Goal: Information Seeking & Learning: Learn about a topic

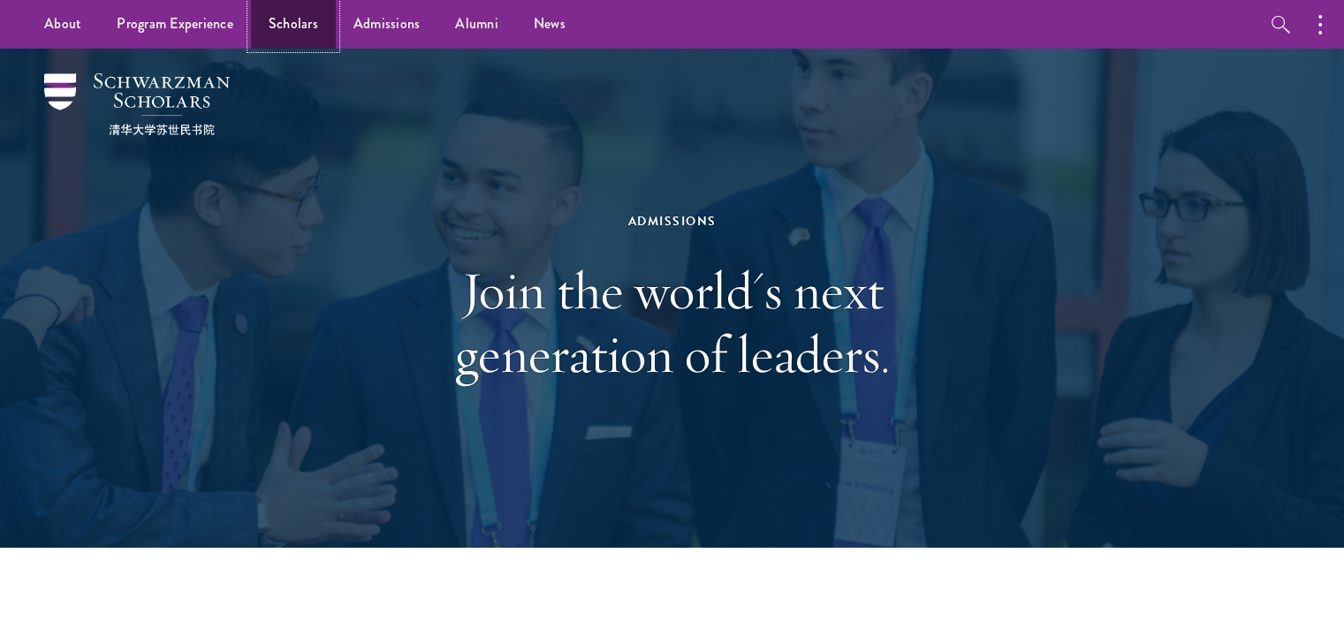
click at [270, 22] on link "Scholars" at bounding box center [293, 24] width 85 height 49
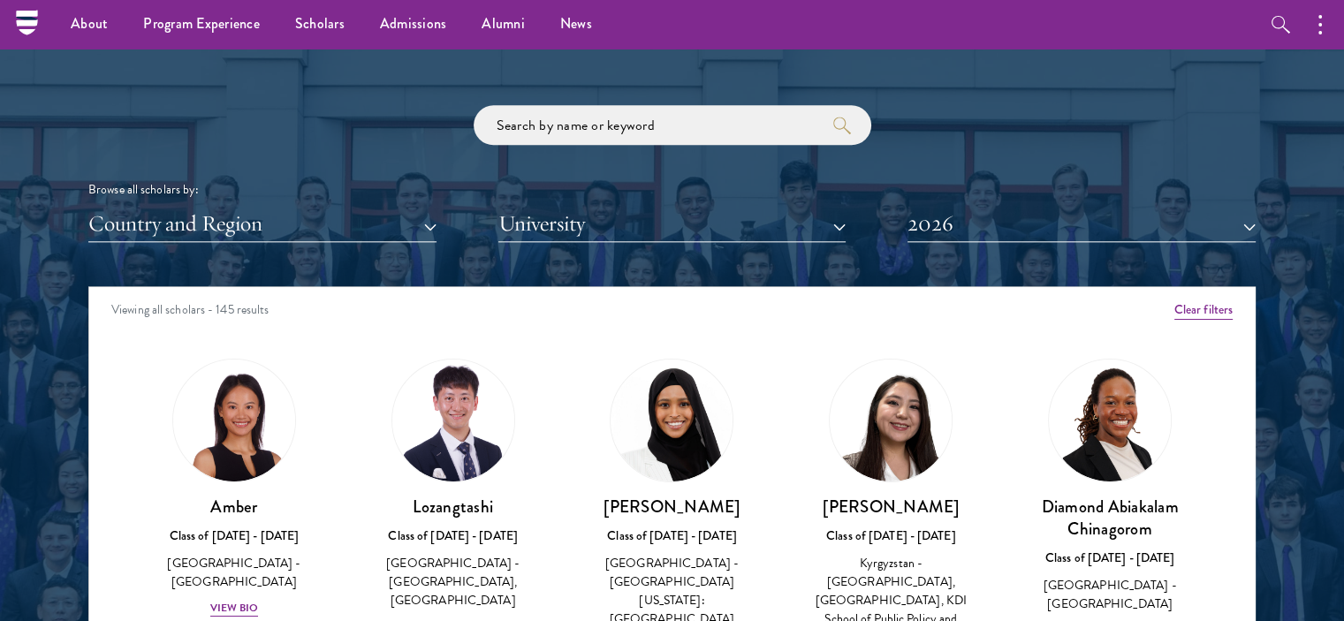
scroll to position [1994, 0]
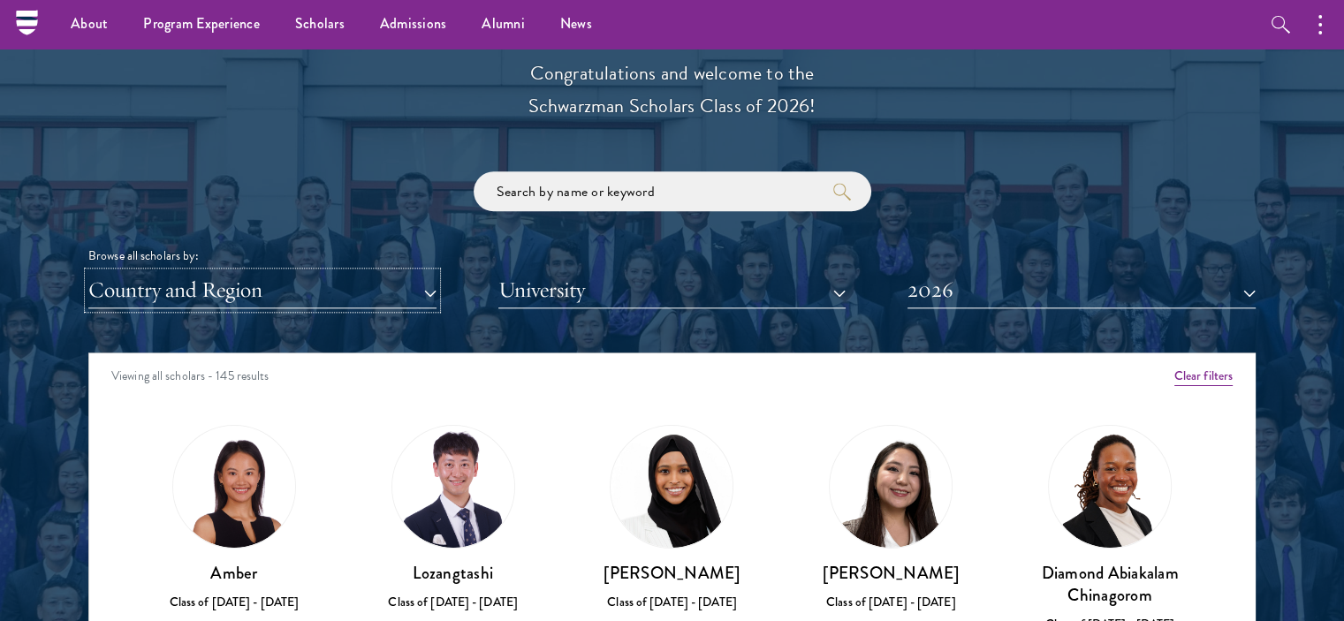
click at [421, 292] on button "Country and Region" at bounding box center [262, 290] width 348 height 36
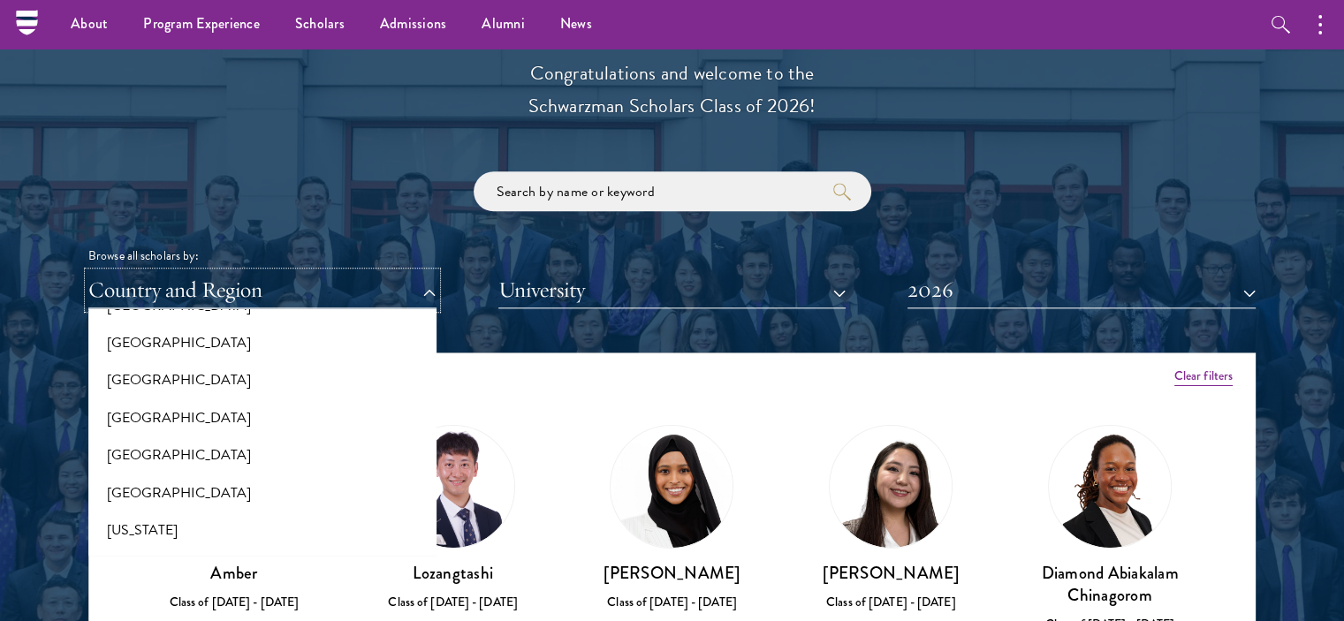
scroll to position [847, 0]
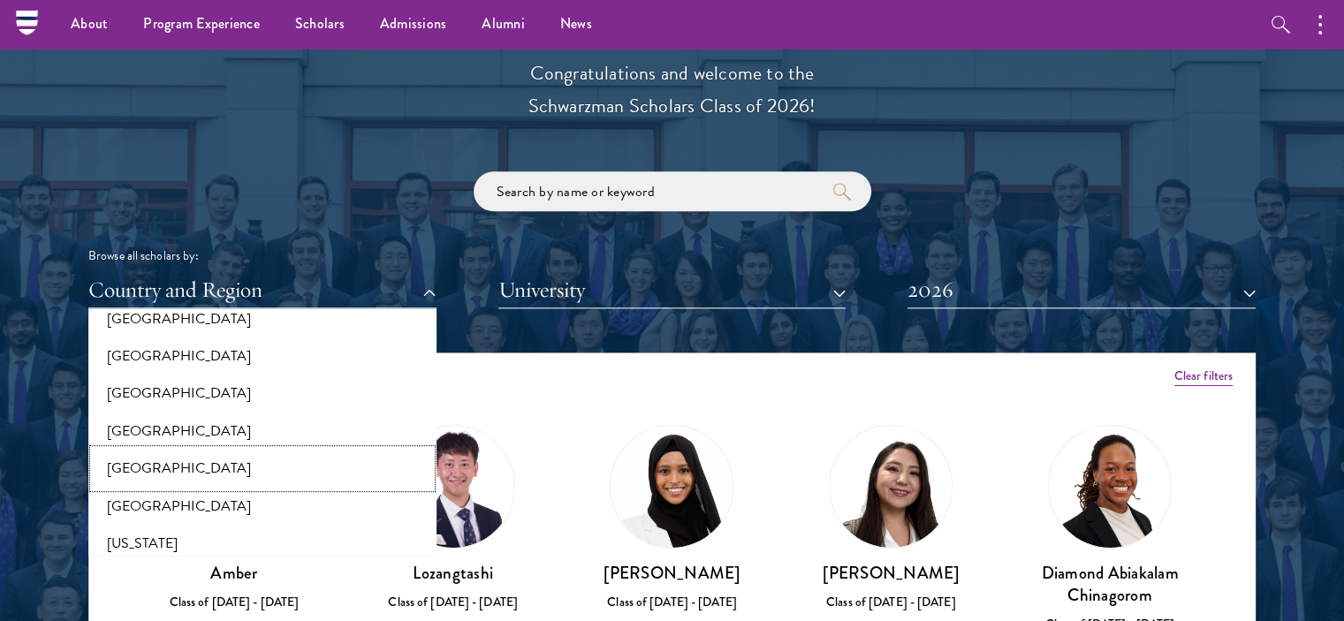
click at [153, 461] on button "[GEOGRAPHIC_DATA]" at bounding box center [263, 468] width 338 height 37
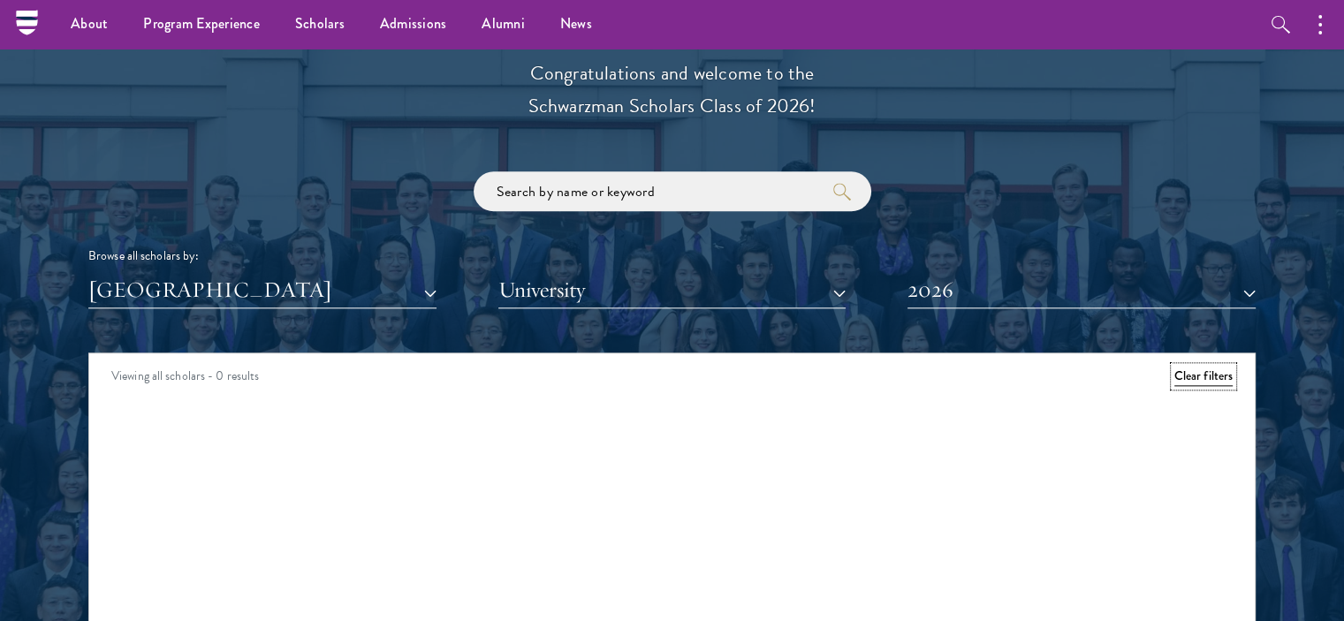
click at [1182, 381] on button "Clear filters" at bounding box center [1203, 376] width 58 height 19
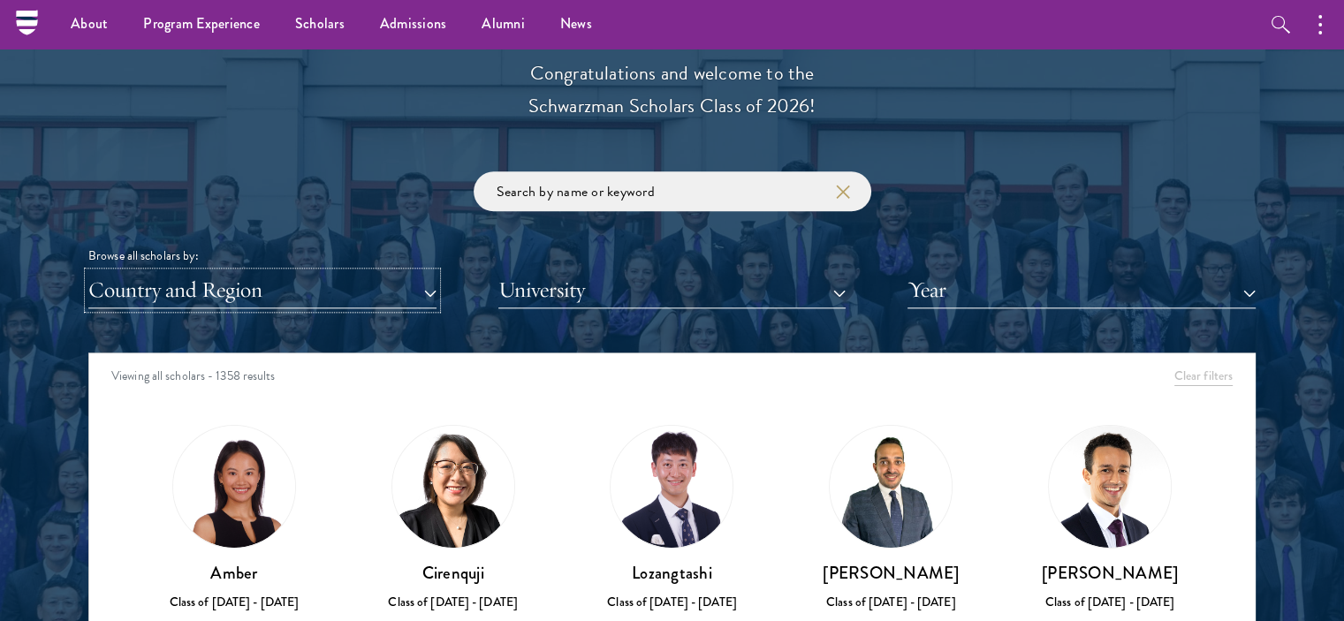
click at [399, 289] on button "Country and Region" at bounding box center [262, 290] width 348 height 36
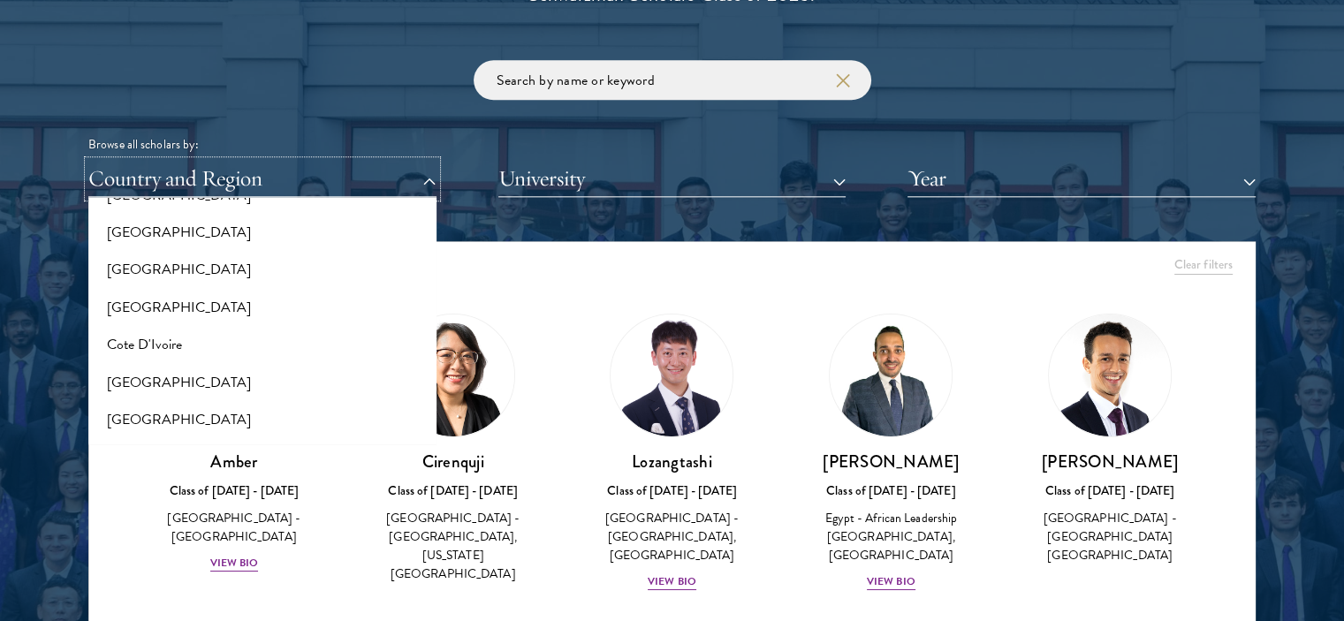
scroll to position [657, 0]
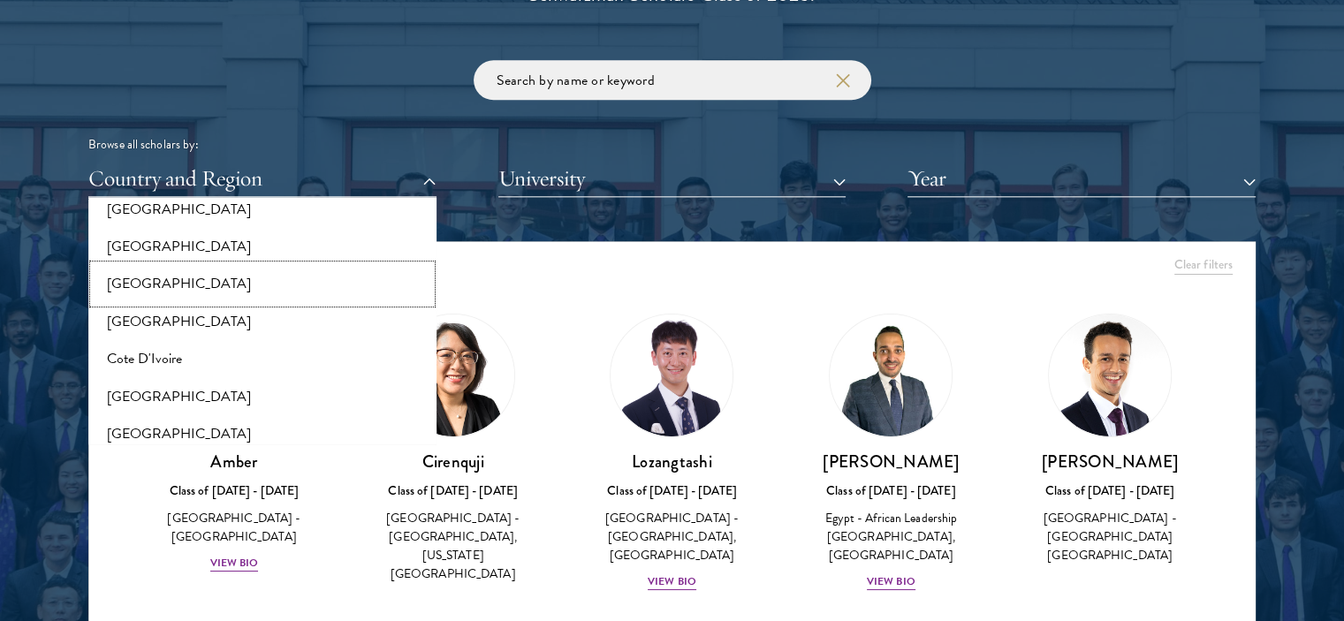
click at [213, 278] on button "[GEOGRAPHIC_DATA]" at bounding box center [263, 283] width 338 height 37
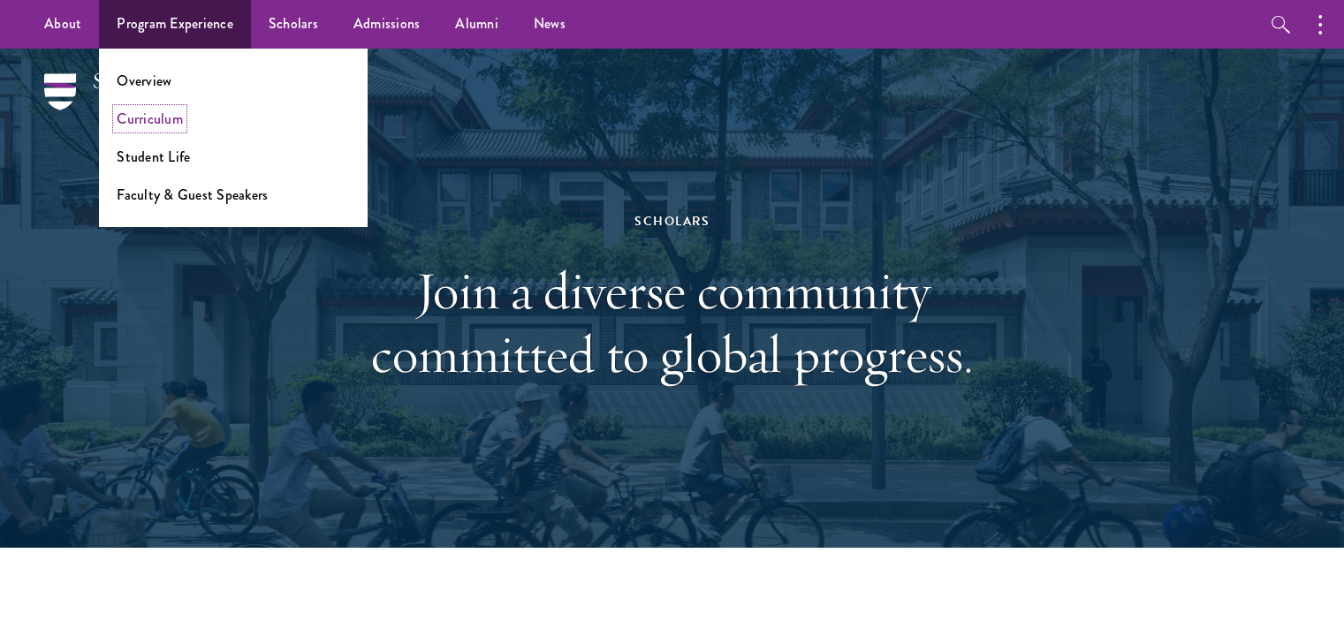
click at [159, 120] on link "Curriculum" at bounding box center [150, 119] width 66 height 20
